Goal: Task Accomplishment & Management: Manage account settings

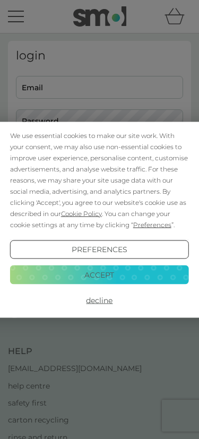
click at [88, 276] on button "Accept" at bounding box center [100, 275] width 180 height 19
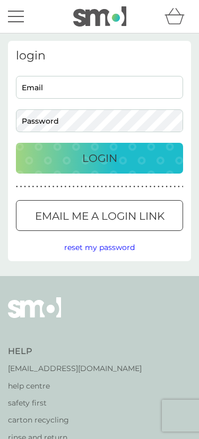
click at [67, 90] on input "Email" at bounding box center [99, 87] width 167 height 23
type input "[PERSON_NAME][EMAIL_ADDRESS][PERSON_NAME][DOMAIN_NAME]"
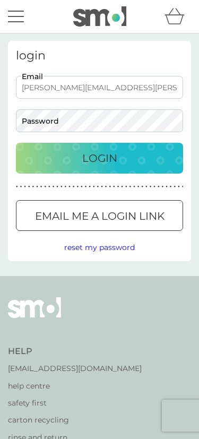
click at [99, 158] on button "Login" at bounding box center [99, 158] width 167 height 31
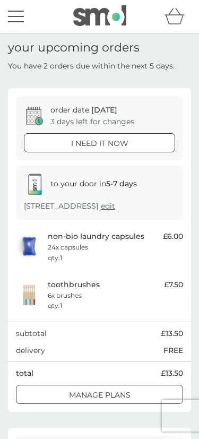
click at [84, 397] on div at bounding box center [87, 395] width 6 height 6
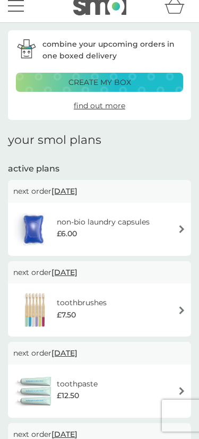
scroll to position [9, 0]
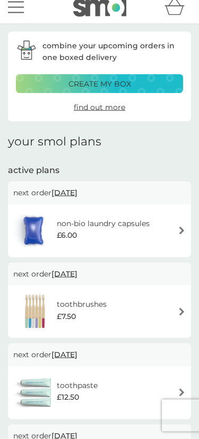
click at [179, 309] on img at bounding box center [182, 312] width 8 height 8
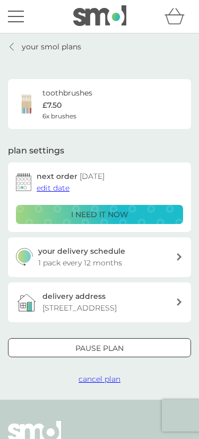
click at [102, 384] on span "cancel plan" at bounding box center [100, 380] width 42 height 10
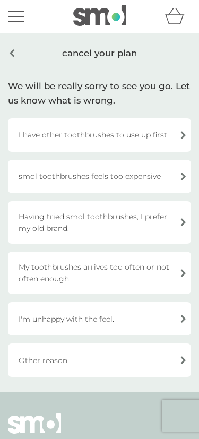
click at [175, 131] on div "I have other toothbrushes to use up first" at bounding box center [99, 134] width 183 height 33
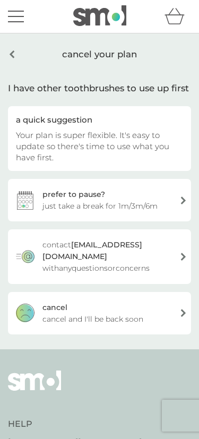
click at [180, 304] on div "[PERSON_NAME] and I'll be back soon" at bounding box center [99, 313] width 183 height 43
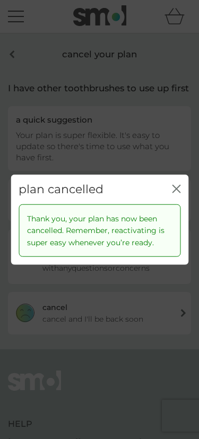
click at [176, 190] on icon "close" at bounding box center [175, 188] width 4 height 7
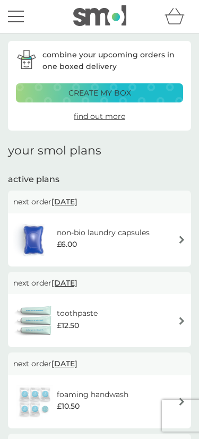
click at [178, 238] on img at bounding box center [182, 240] width 8 height 8
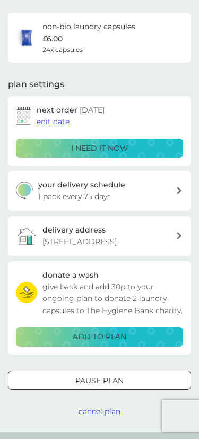
scroll to position [68, 0]
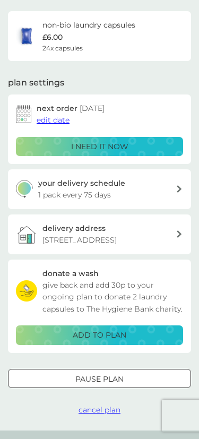
click at [87, 385] on div at bounding box center [100, 379] width 38 height 11
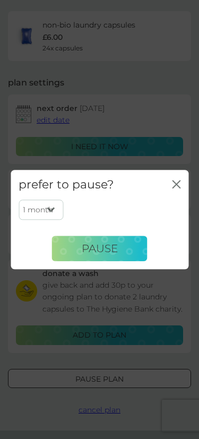
click at [53, 220] on select "1 month 2 months 3 months 4 months 5 months 6 months" at bounding box center [41, 210] width 45 height 20
select select "2"
click at [103, 255] on span "Pause" at bounding box center [100, 248] width 36 height 13
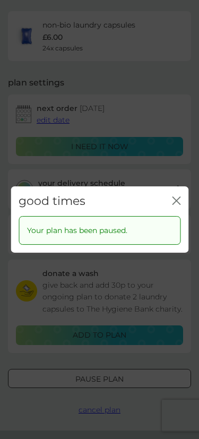
click at [179, 205] on icon "close" at bounding box center [178, 200] width 4 height 7
